Goal: Task Accomplishment & Management: Manage account settings

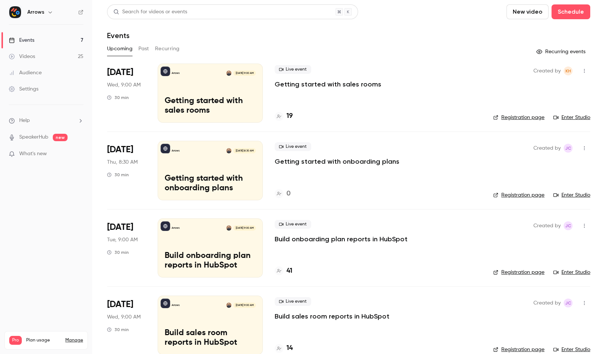
click at [139, 45] on button "Past" at bounding box center [144, 49] width 11 height 12
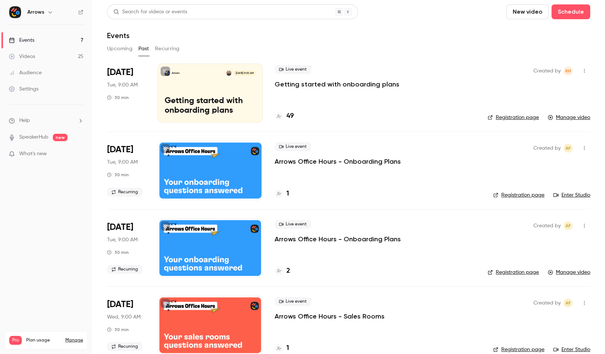
click at [330, 82] on p "Getting started with onboarding plans" at bounding box center [337, 84] width 125 height 9
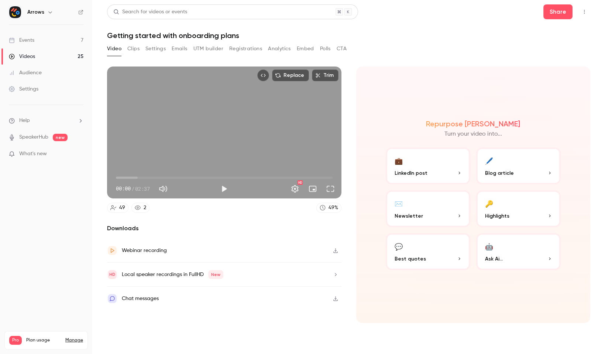
click at [271, 303] on div "Chat messages" at bounding box center [224, 299] width 235 height 24
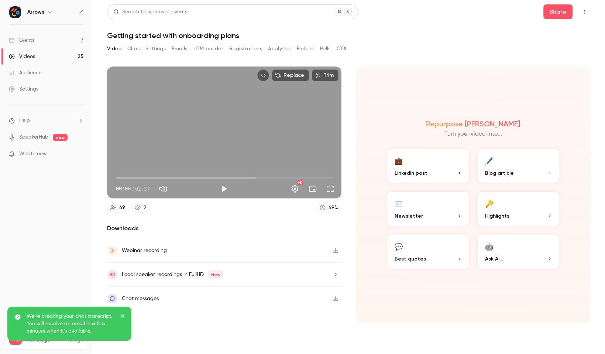
click at [84, 325] on p "We're creating your chat transcript. You will receive an email in a few minutes…" at bounding box center [71, 323] width 89 height 22
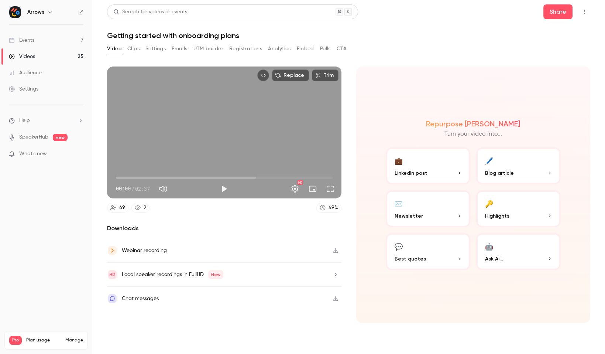
click at [254, 300] on div "Chat messages" at bounding box center [224, 299] width 235 height 24
click at [252, 52] on button "Registrations" at bounding box center [245, 49] width 33 height 12
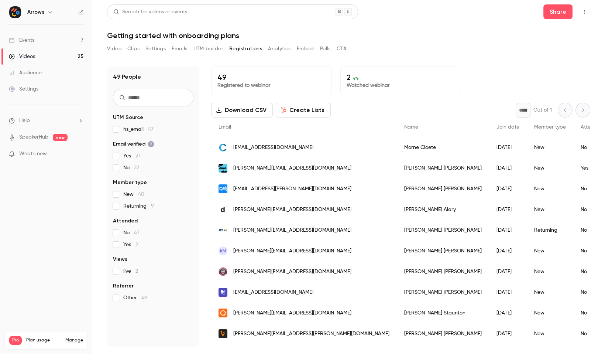
click at [450, 66] on div "2 4 % Watched webinar" at bounding box center [401, 80] width 120 height 29
click at [433, 71] on div "2 4 % Watched webinar" at bounding box center [401, 80] width 120 height 29
click at [433, 103] on div "Download CSV Create Lists * Out of 1" at bounding box center [400, 110] width 379 height 15
click at [45, 282] on nav "Arrows Events 7 Videos 25 Audience Settings Help SpeakerHub new What's new Pro …" at bounding box center [46, 177] width 92 height 354
click at [336, 109] on div "Download CSV Create Lists * Out of 1" at bounding box center [400, 110] width 379 height 15
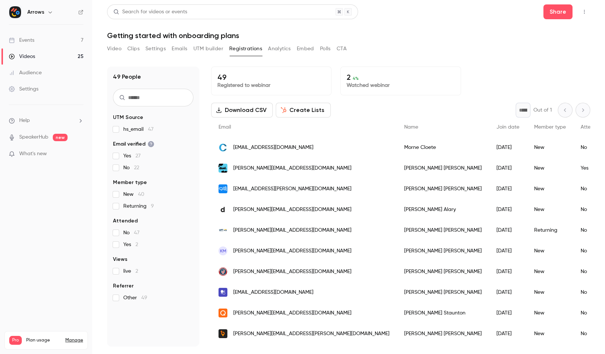
click at [277, 45] on button "Analytics" at bounding box center [279, 49] width 23 height 12
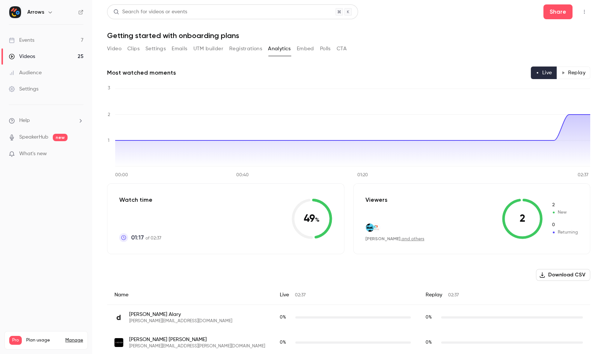
click at [111, 50] on button "Video" at bounding box center [114, 49] width 14 height 12
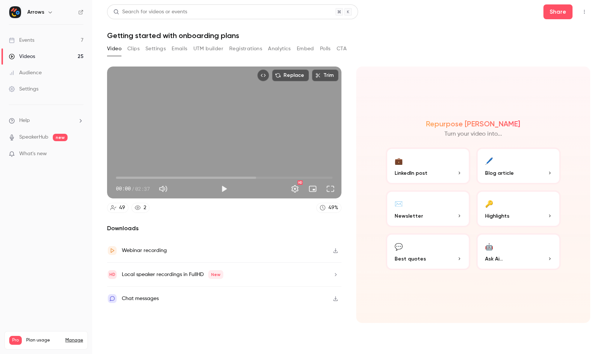
click at [416, 57] on div "Video Clips Settings Emails UTM builder Registrations Analytics Embed Polls CTA" at bounding box center [349, 50] width 484 height 15
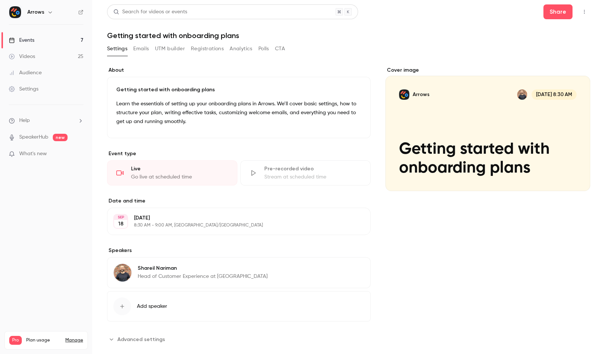
click at [141, 50] on button "Emails" at bounding box center [141, 49] width 16 height 12
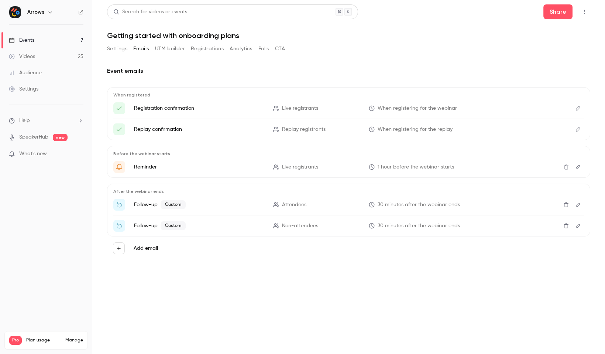
click at [579, 168] on icon "Edit" at bounding box center [578, 166] width 6 height 5
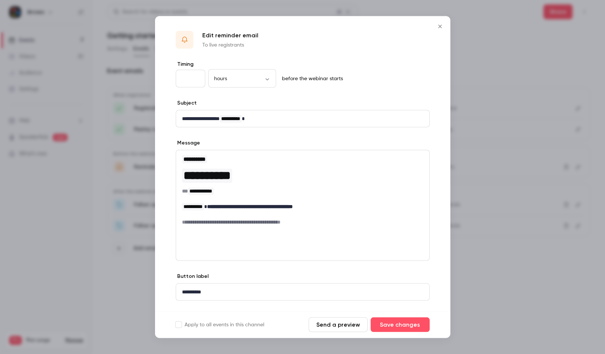
click at [438, 26] on icon "Close" at bounding box center [440, 27] width 9 height 6
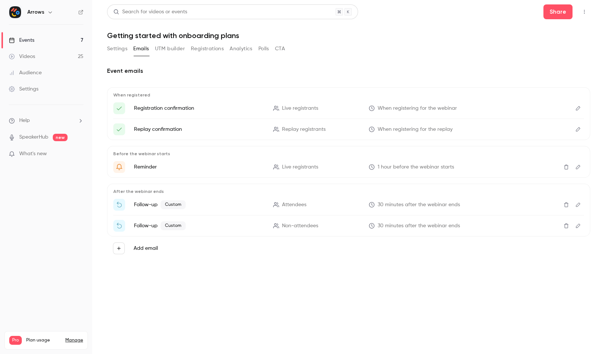
click at [117, 52] on button "Settings" at bounding box center [117, 49] width 20 height 12
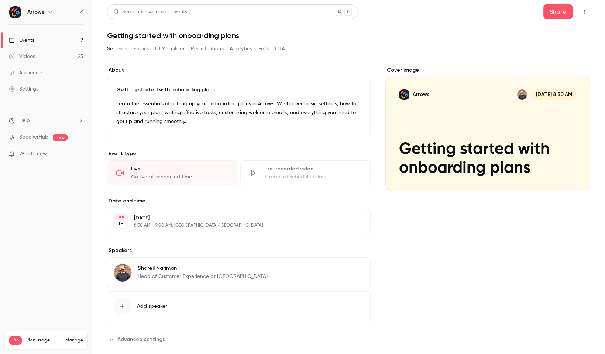
click at [221, 50] on button "Registrations" at bounding box center [207, 49] width 33 height 12
